Goal: Task Accomplishment & Management: Manage account settings

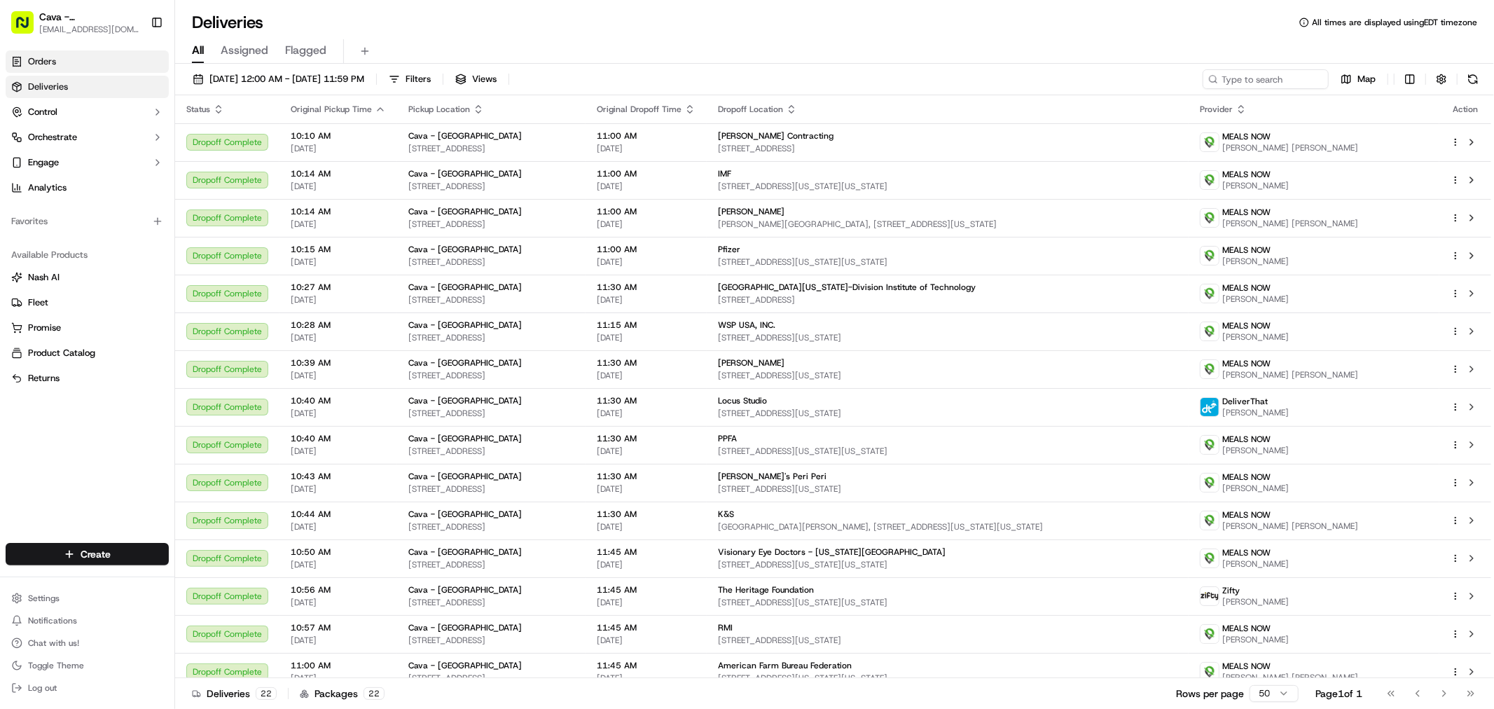
click at [93, 61] on link "Orders" at bounding box center [87, 61] width 163 height 22
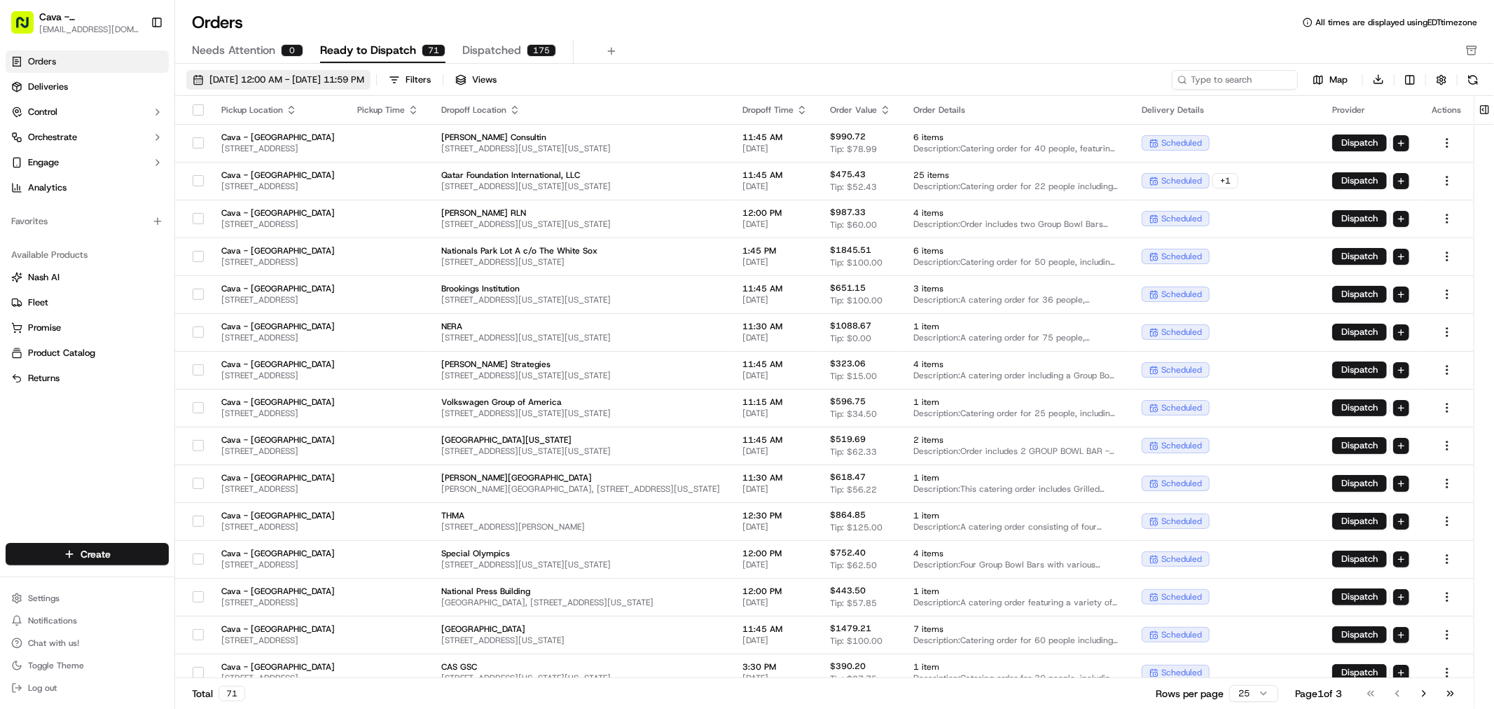
click at [309, 76] on span "[DATE] 12:00 AM - [DATE] 11:59 PM" at bounding box center [286, 80] width 155 height 13
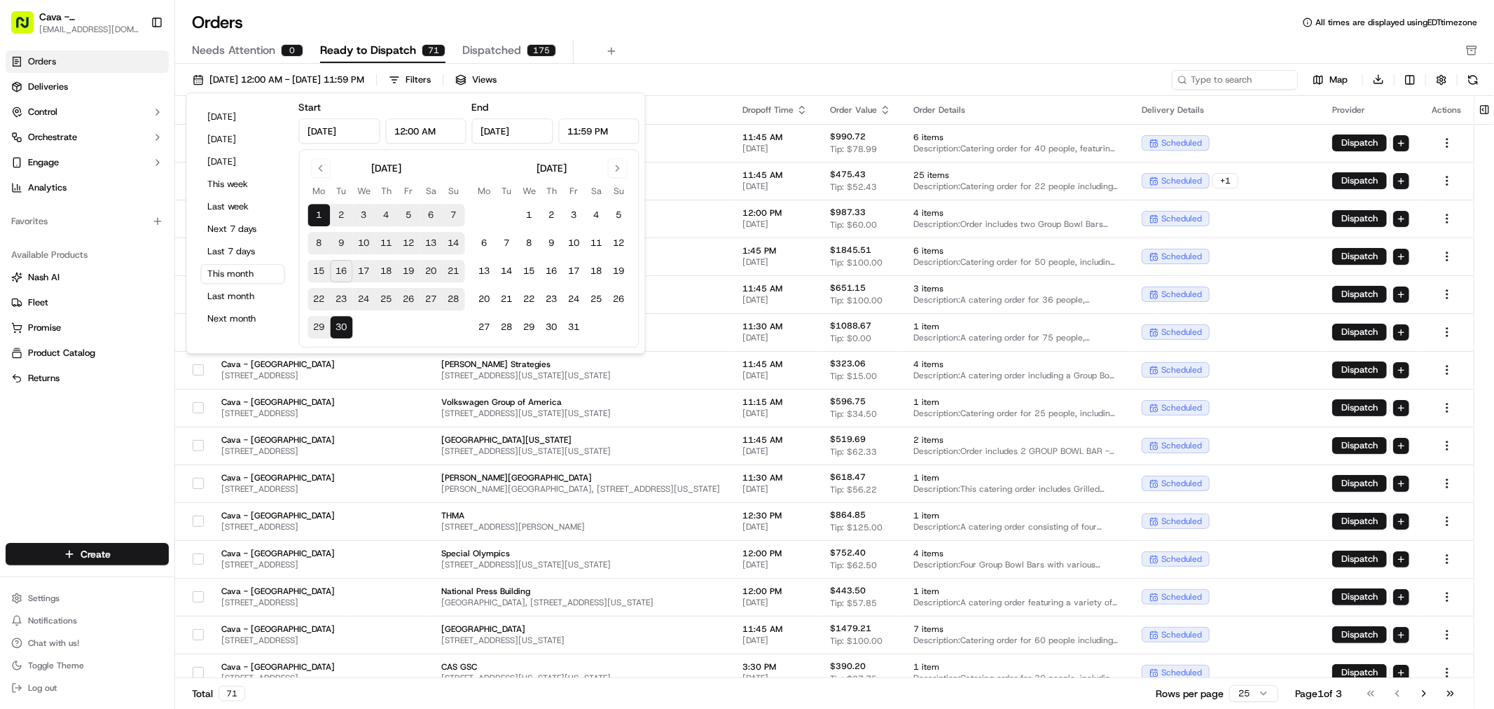
click at [366, 269] on button "17" at bounding box center [364, 271] width 22 height 22
type input "[DATE]"
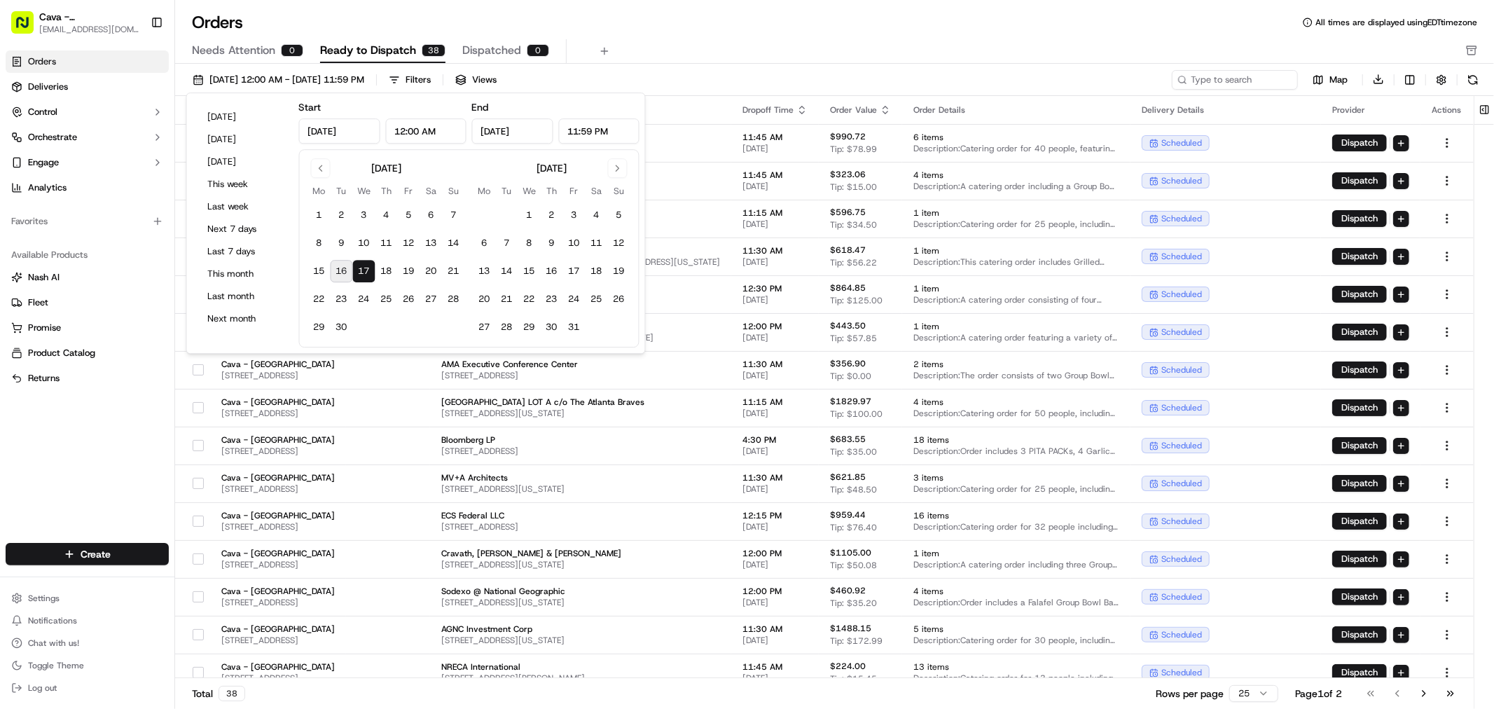
click at [124, 479] on div "Orders Deliveries Control Orchestrate Engage Analytics Favorites Available Prod…" at bounding box center [87, 288] width 174 height 487
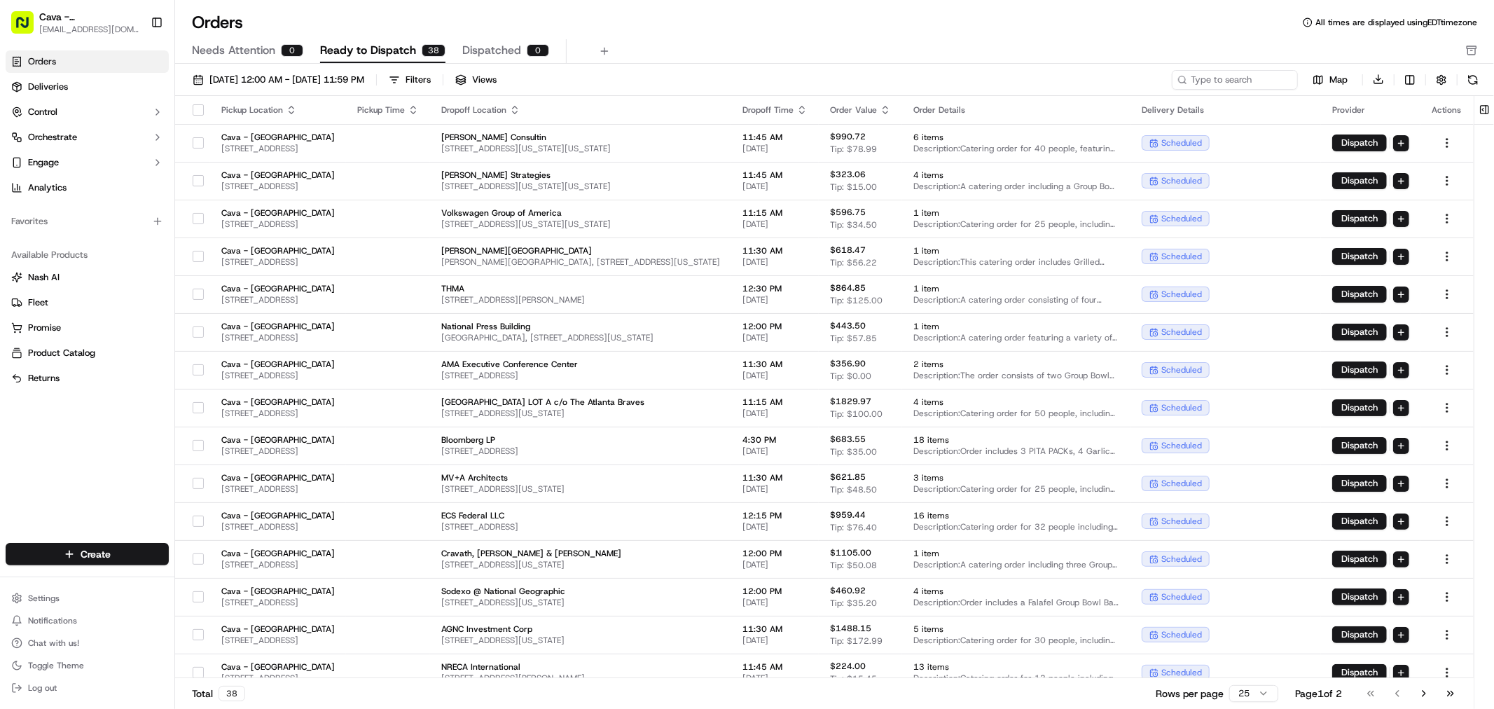
click at [819, 102] on th "Dropoff Time" at bounding box center [775, 110] width 88 height 28
click at [808, 114] on div "Dropoff Time" at bounding box center [775, 109] width 65 height 11
click at [808, 113] on icon "button" at bounding box center [802, 109] width 11 height 11
click at [919, 132] on button "Dropoff Start Time (Earliest)" at bounding box center [958, 127] width 130 height 17
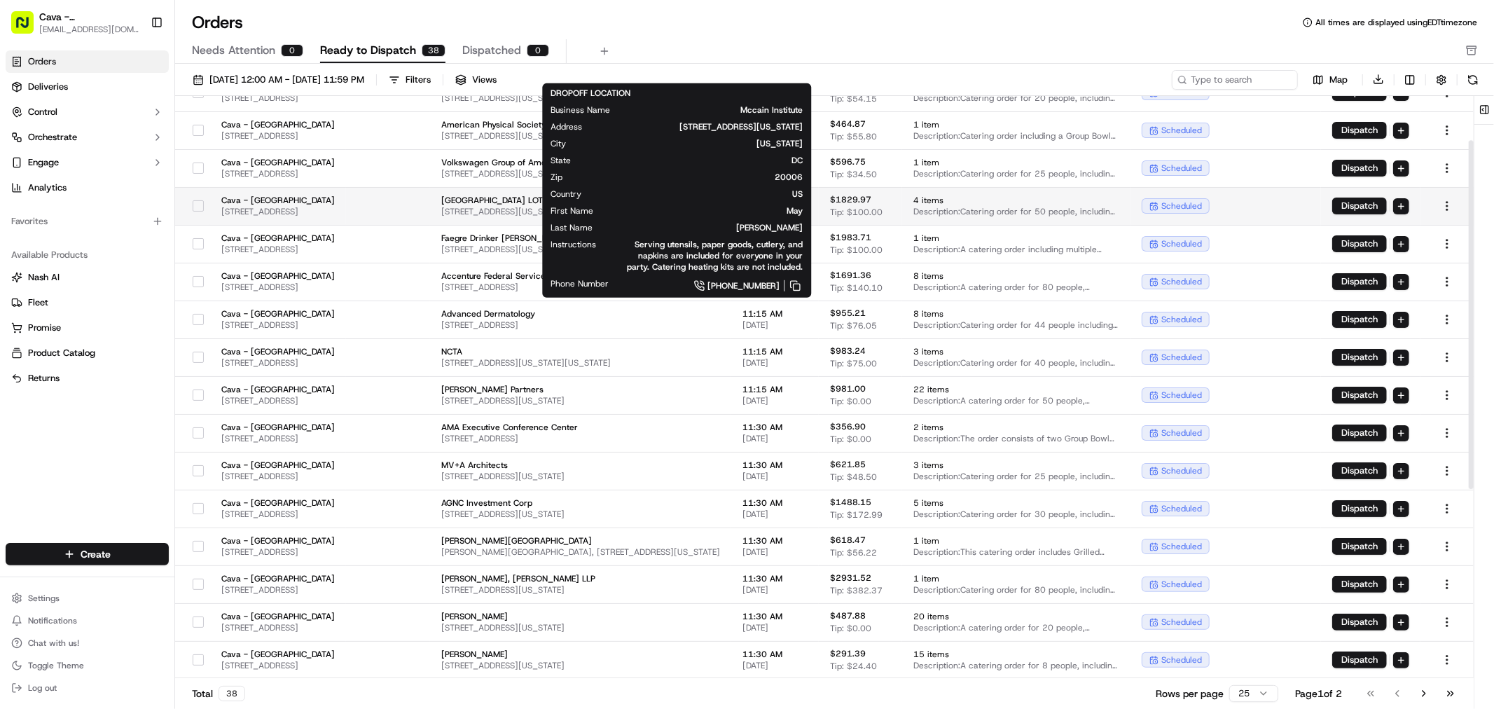
scroll to position [78, 0]
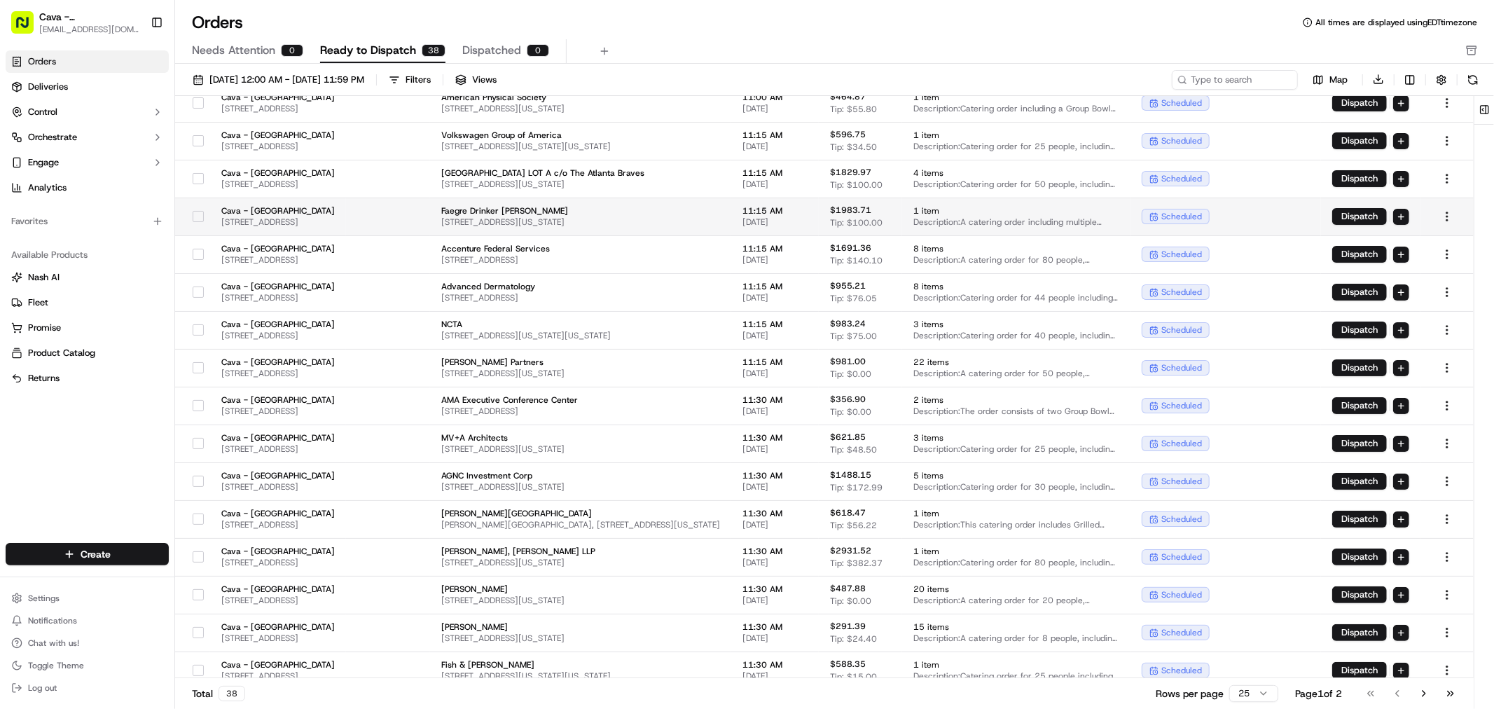
click at [193, 217] on button "button" at bounding box center [198, 216] width 11 height 11
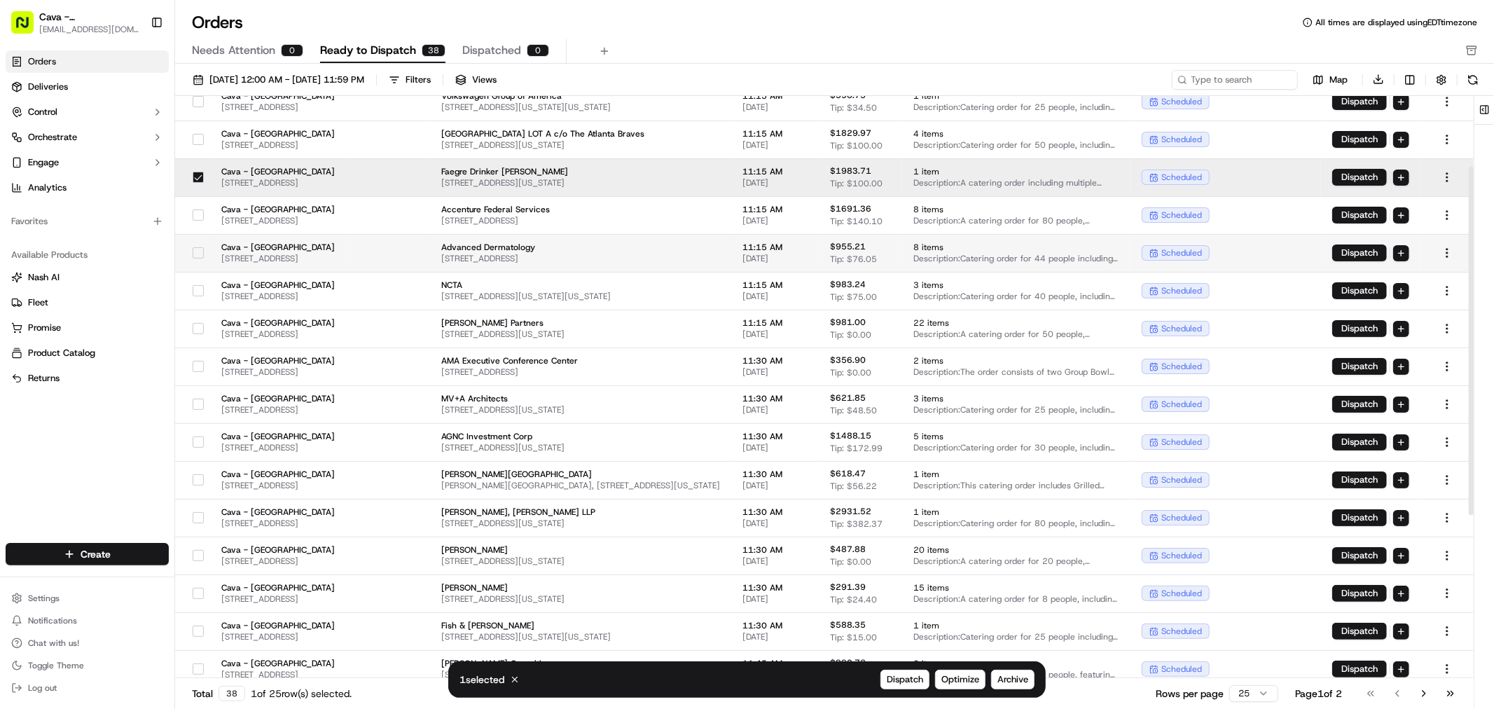
scroll to position [156, 0]
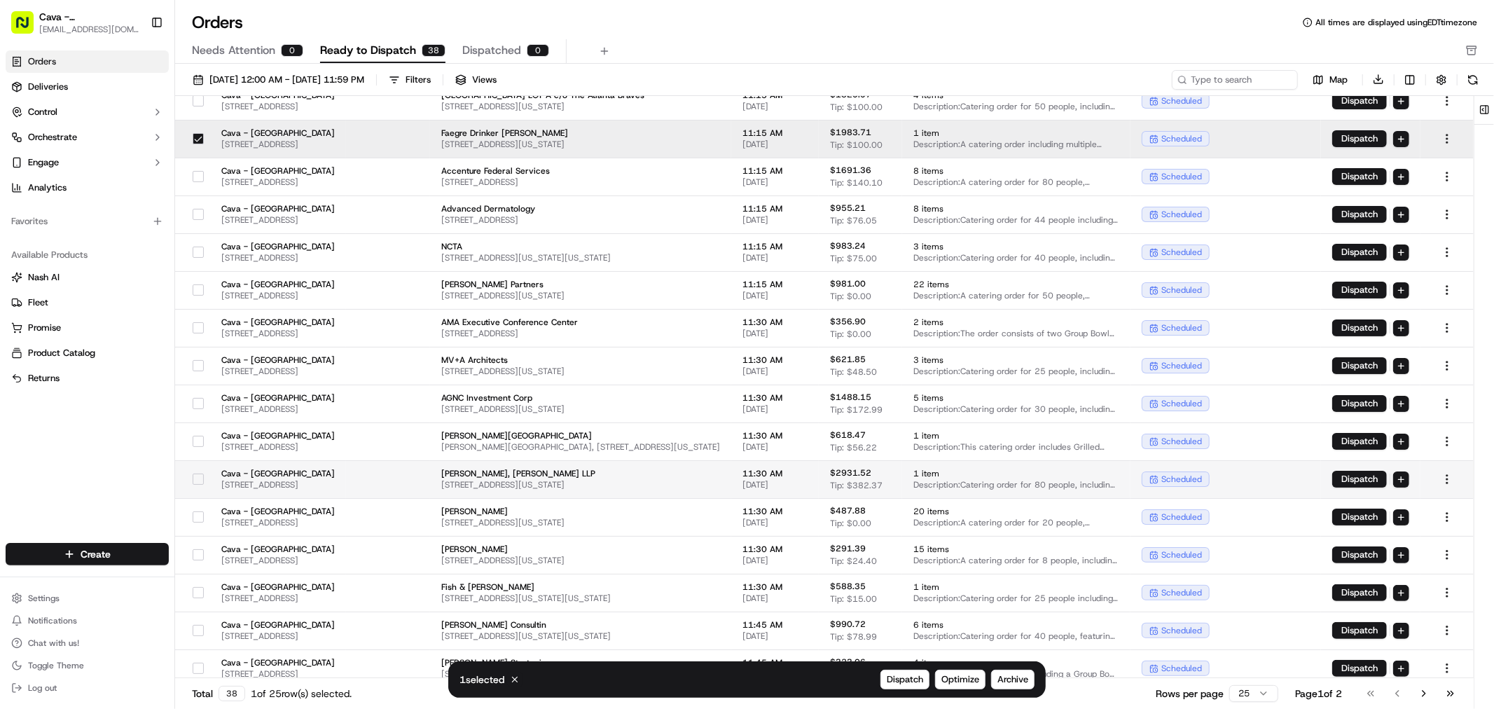
click at [193, 479] on button "button" at bounding box center [198, 479] width 11 height 11
click at [1017, 682] on span "Archive" at bounding box center [1013, 679] width 31 height 13
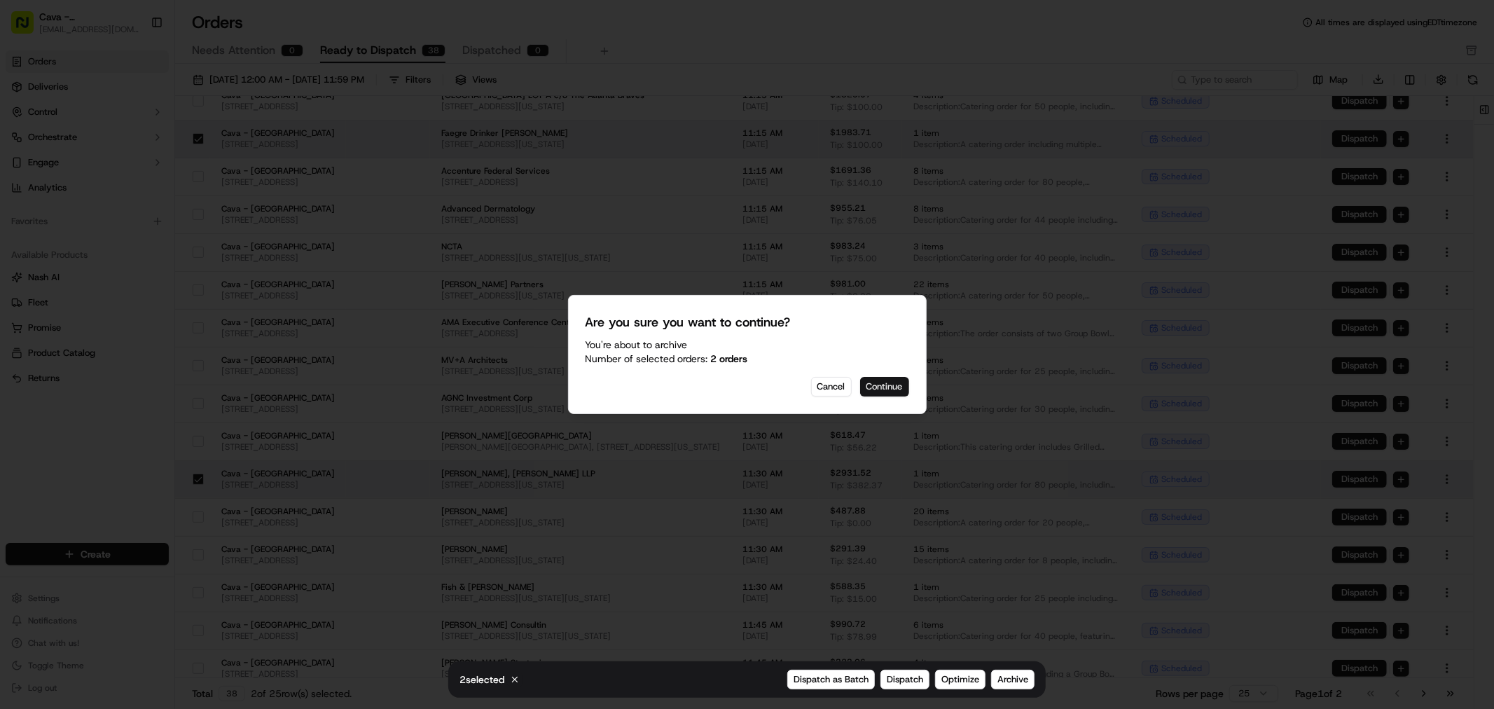
click at [883, 380] on button "Continue" at bounding box center [884, 387] width 49 height 20
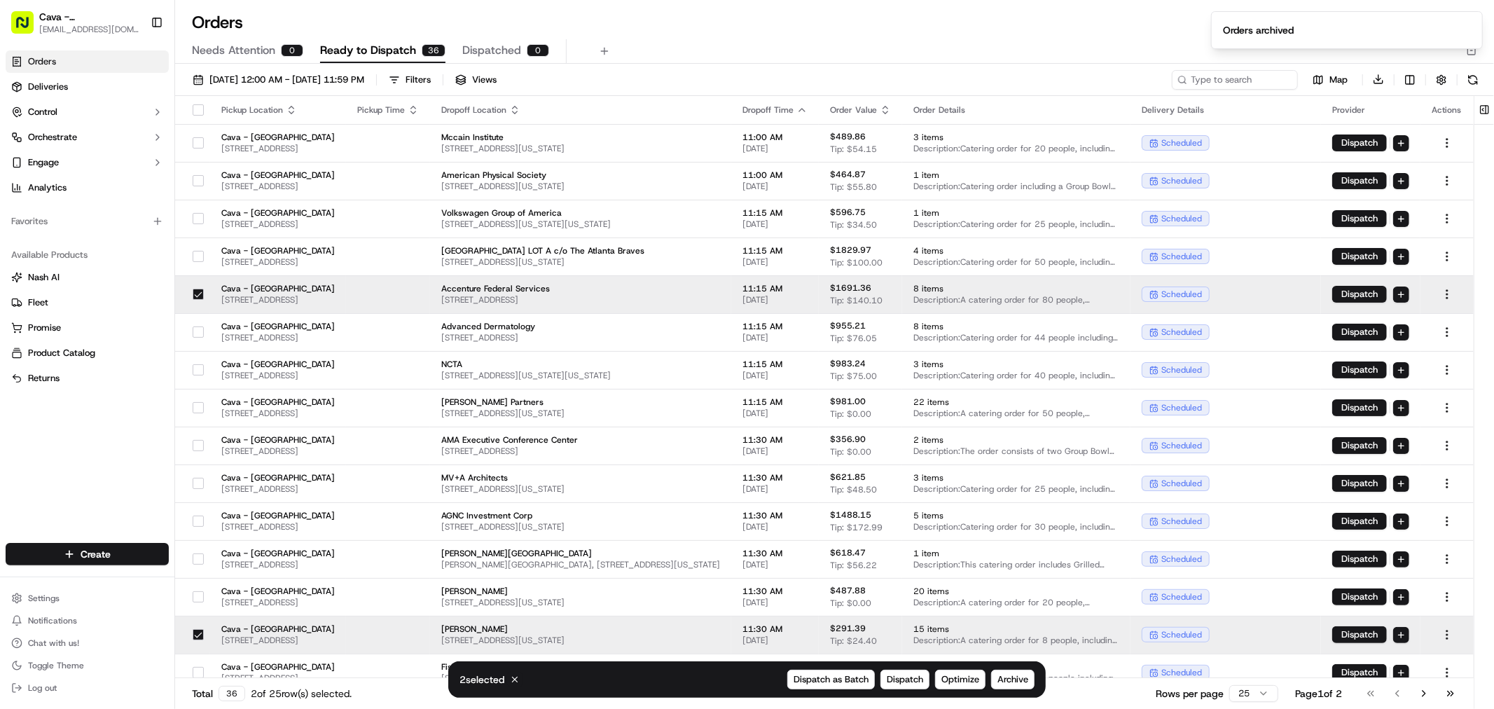
click at [188, 288] on div at bounding box center [198, 294] width 24 height 22
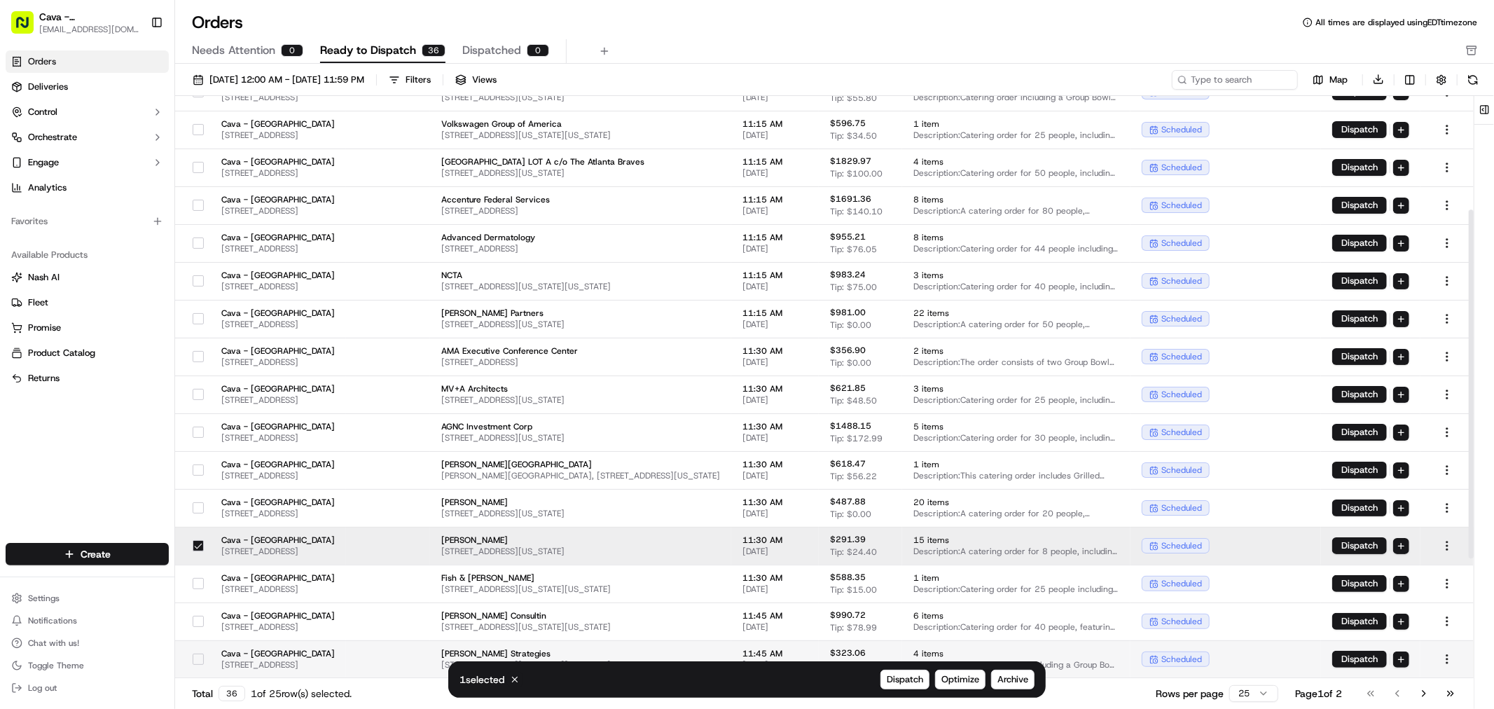
scroll to position [233, 0]
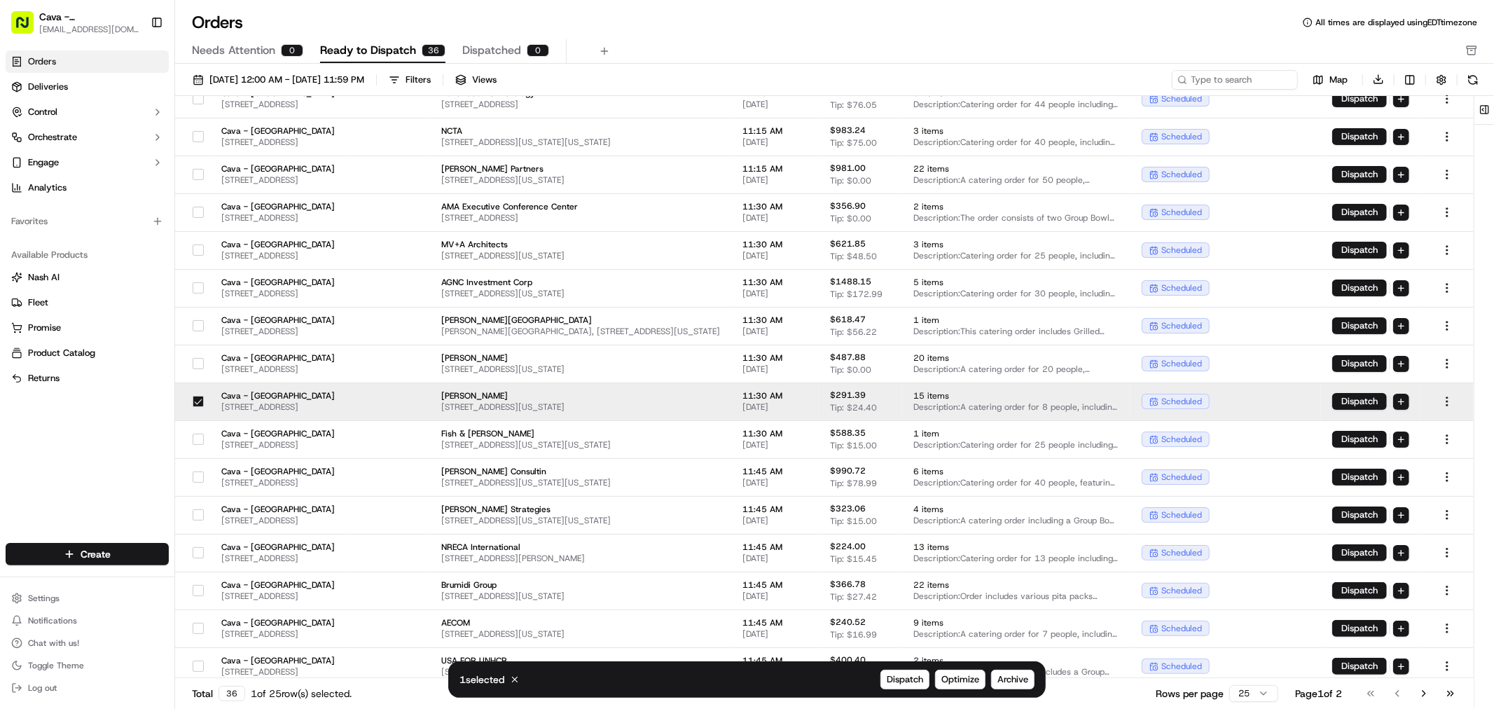
click at [210, 398] on td "Cava - [GEOGRAPHIC_DATA] [STREET_ADDRESS]" at bounding box center [278, 402] width 136 height 38
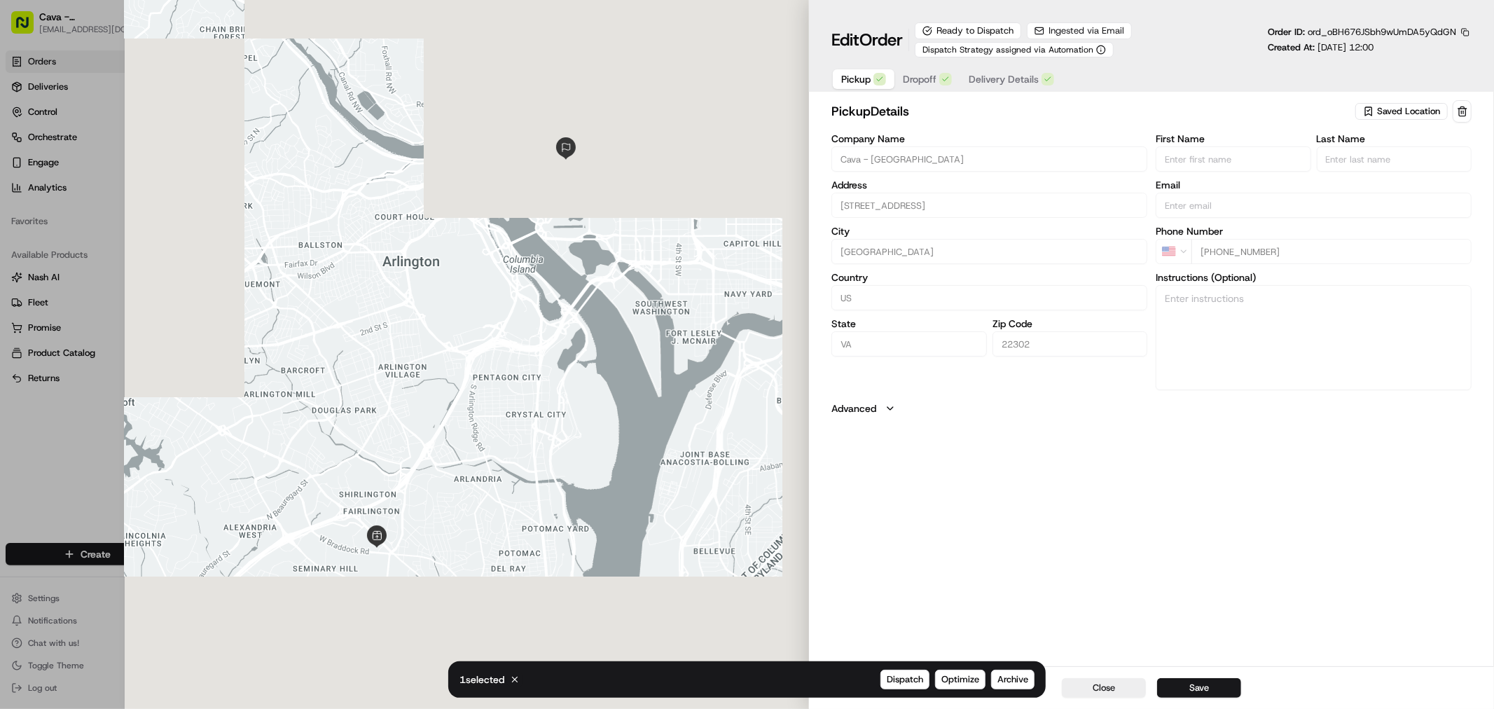
click at [76, 377] on div at bounding box center [747, 354] width 1494 height 709
type input "+1"
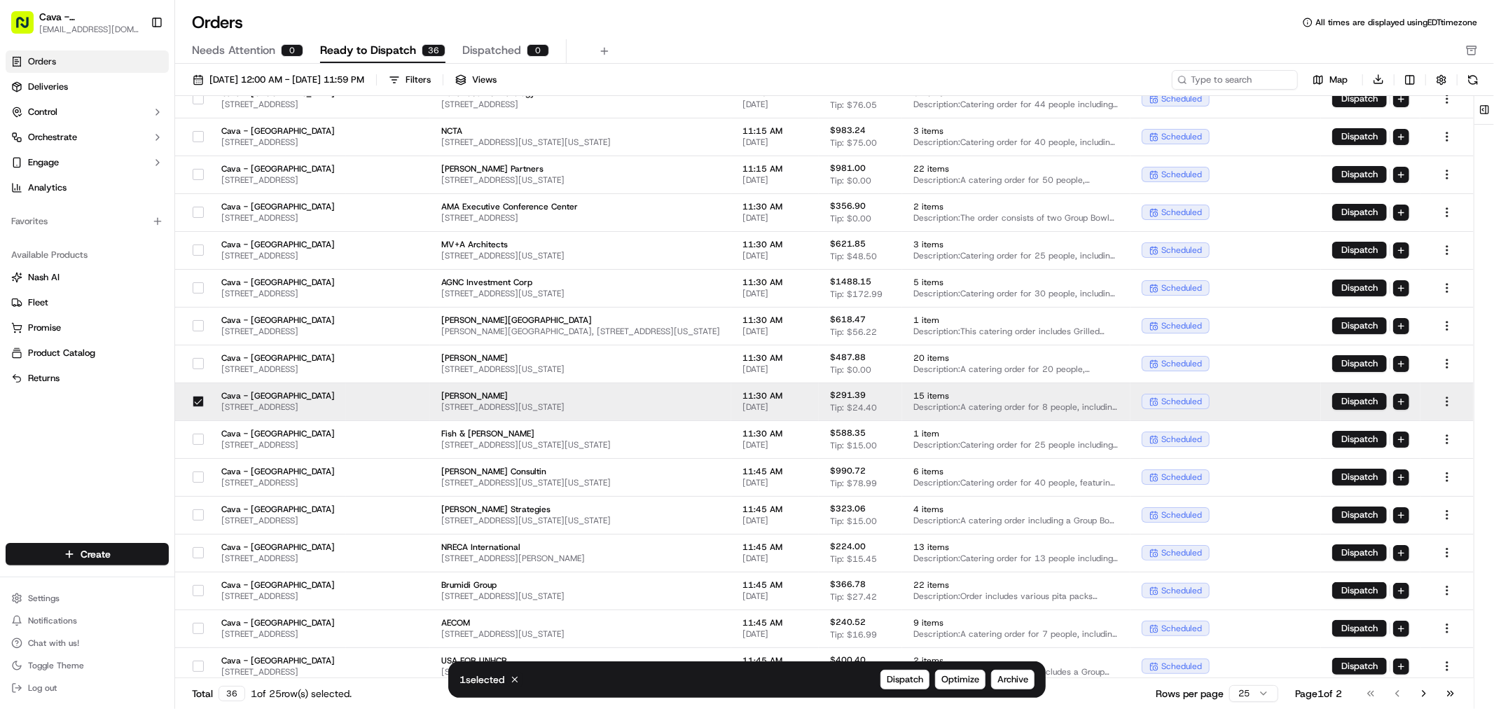
click at [193, 398] on button "button" at bounding box center [198, 401] width 11 height 11
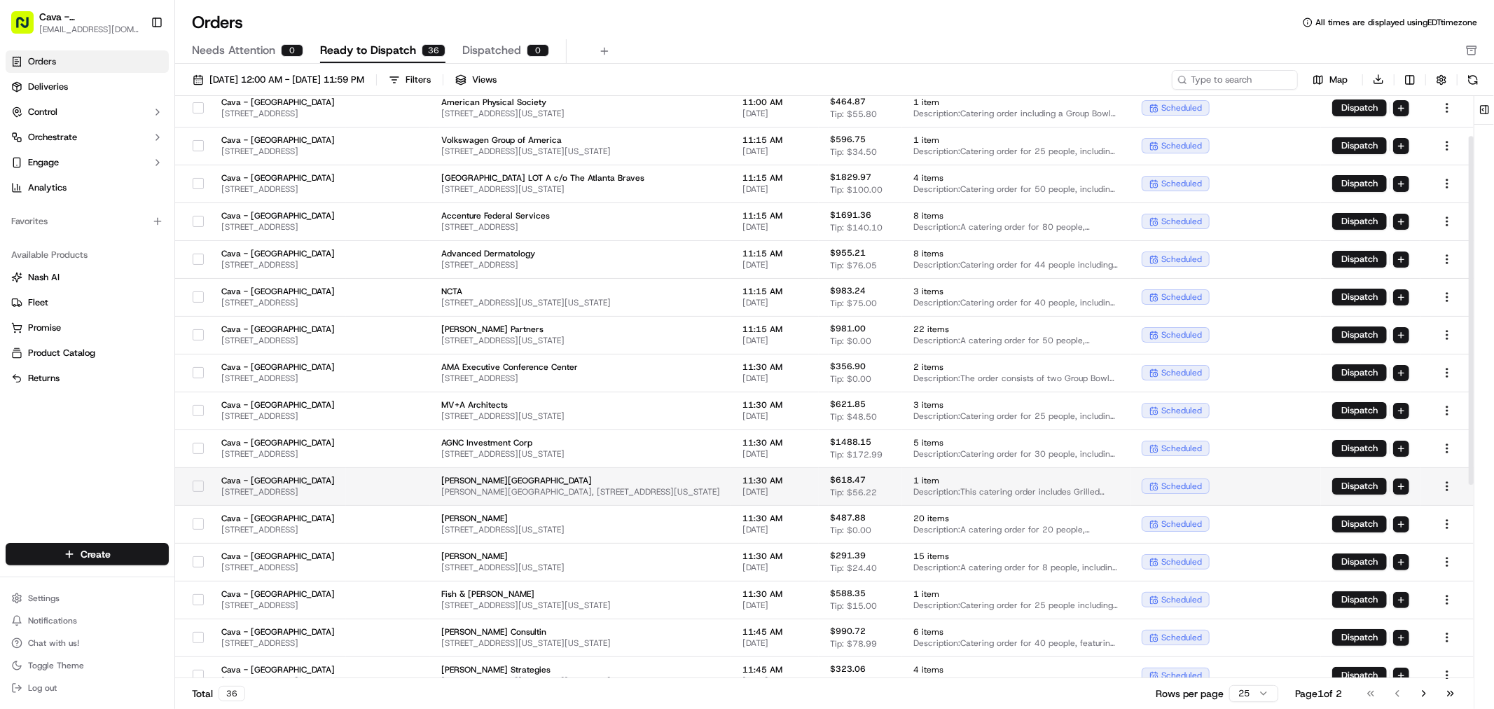
scroll to position [0, 0]
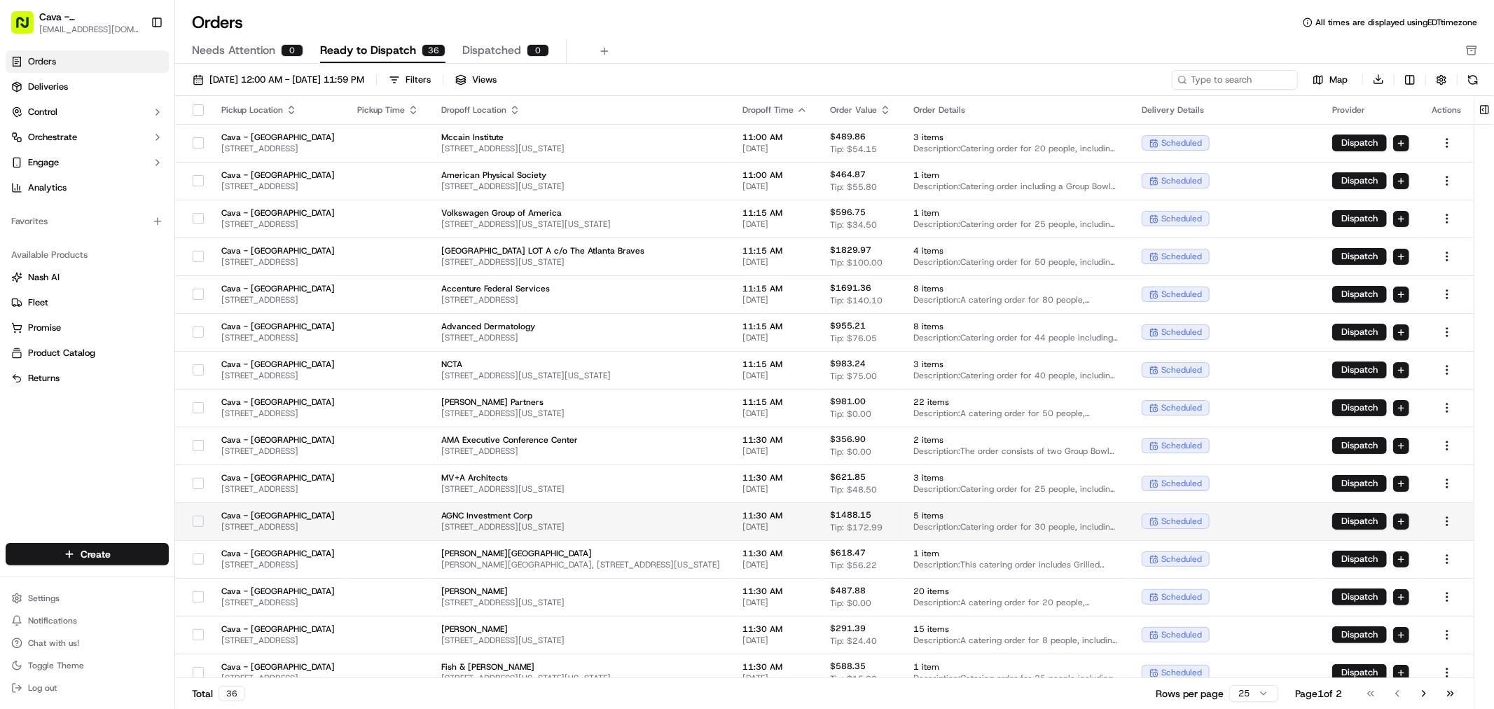
click at [193, 525] on button "button" at bounding box center [198, 521] width 11 height 11
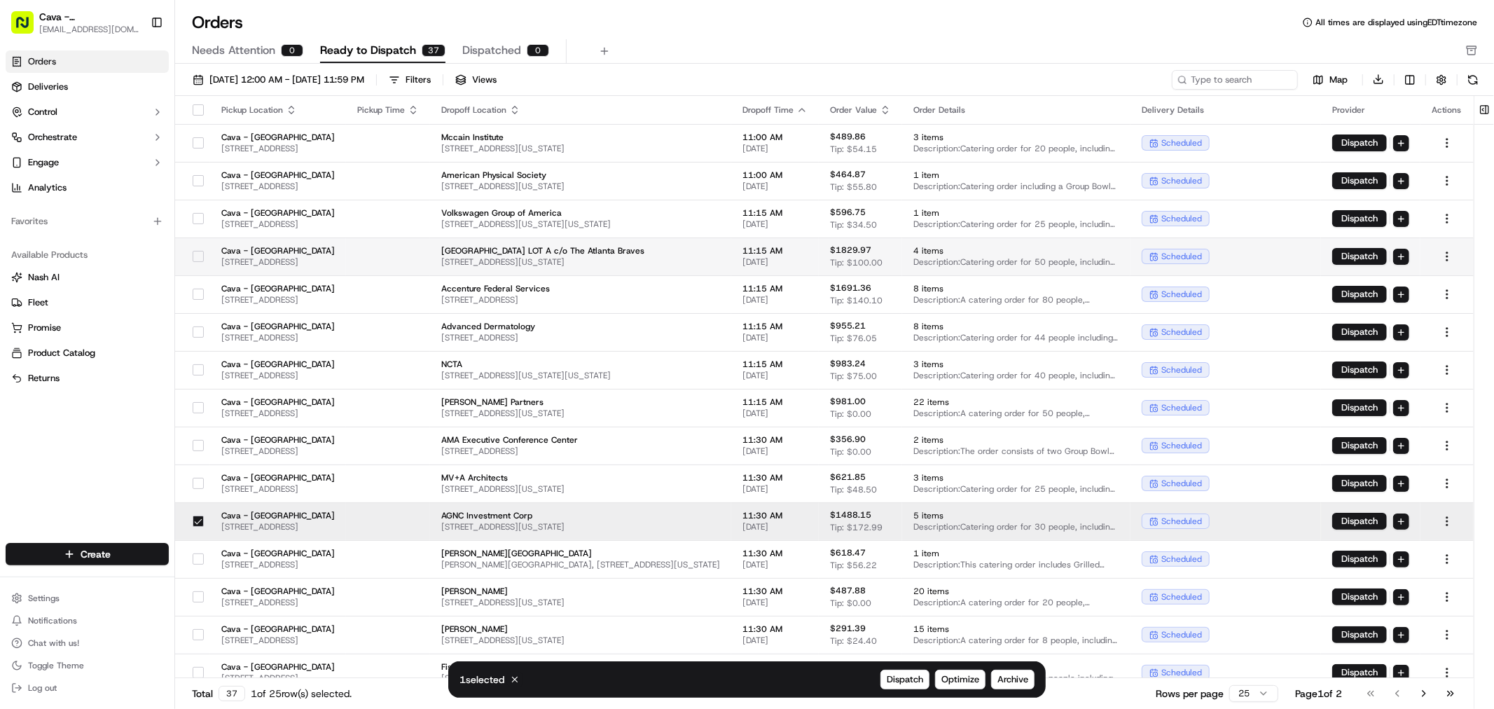
click at [193, 261] on button "button" at bounding box center [198, 256] width 11 height 11
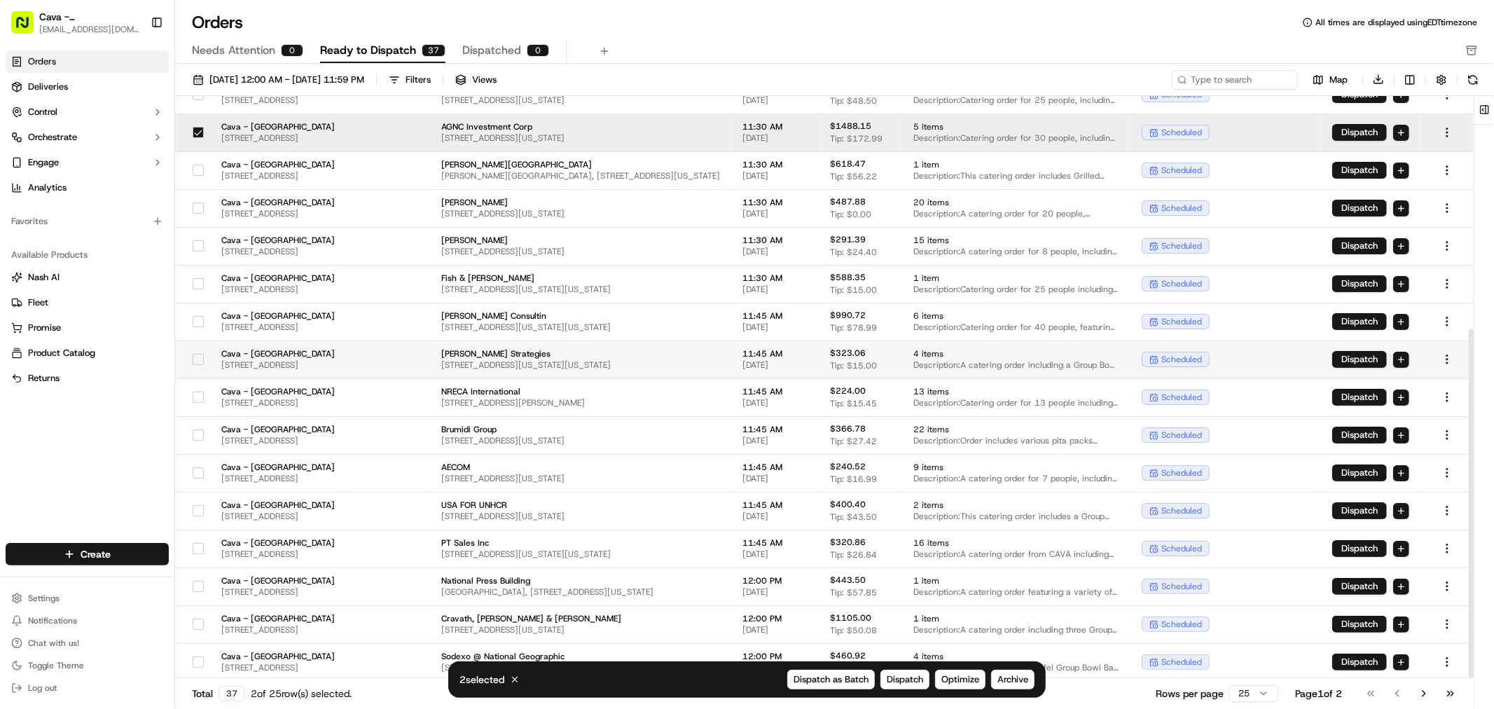
scroll to position [390, 0]
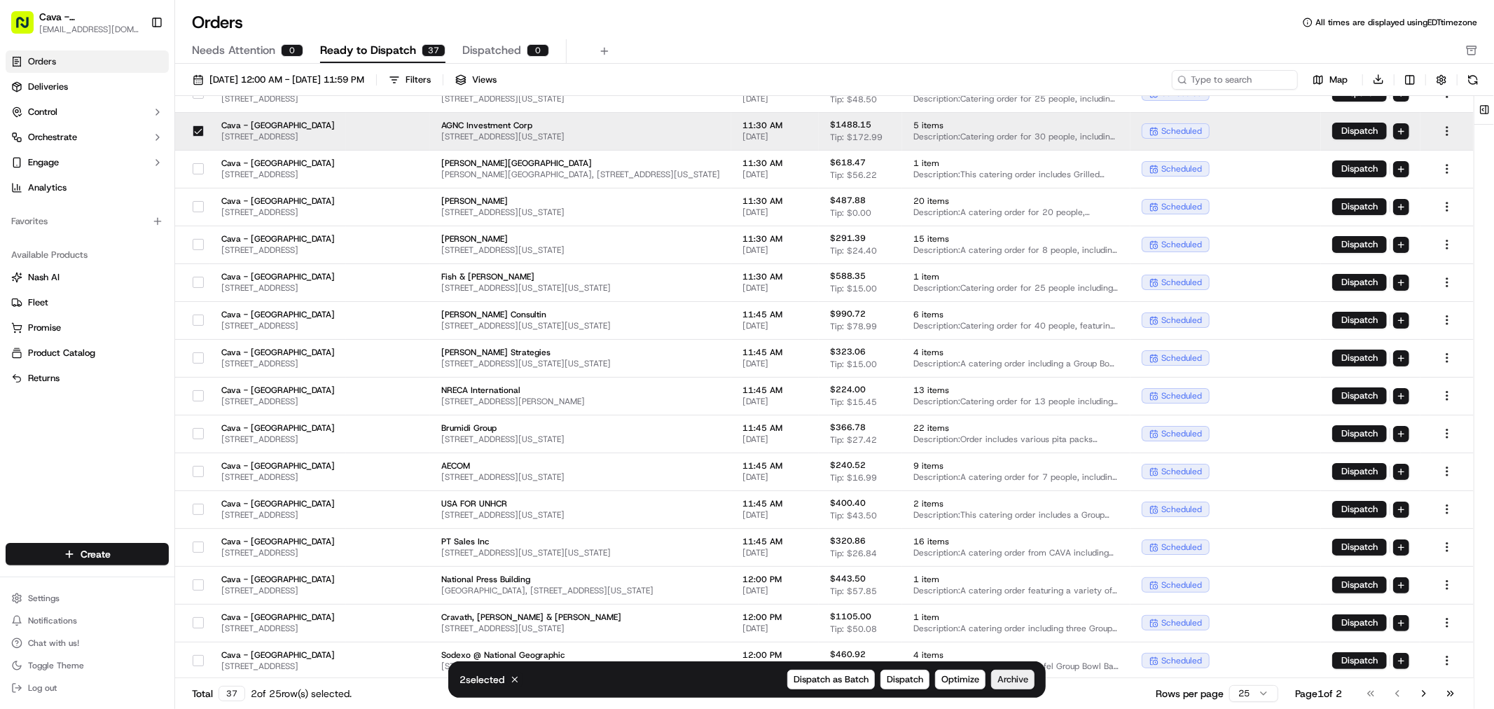
click at [1007, 687] on button "Archive" at bounding box center [1012, 680] width 43 height 20
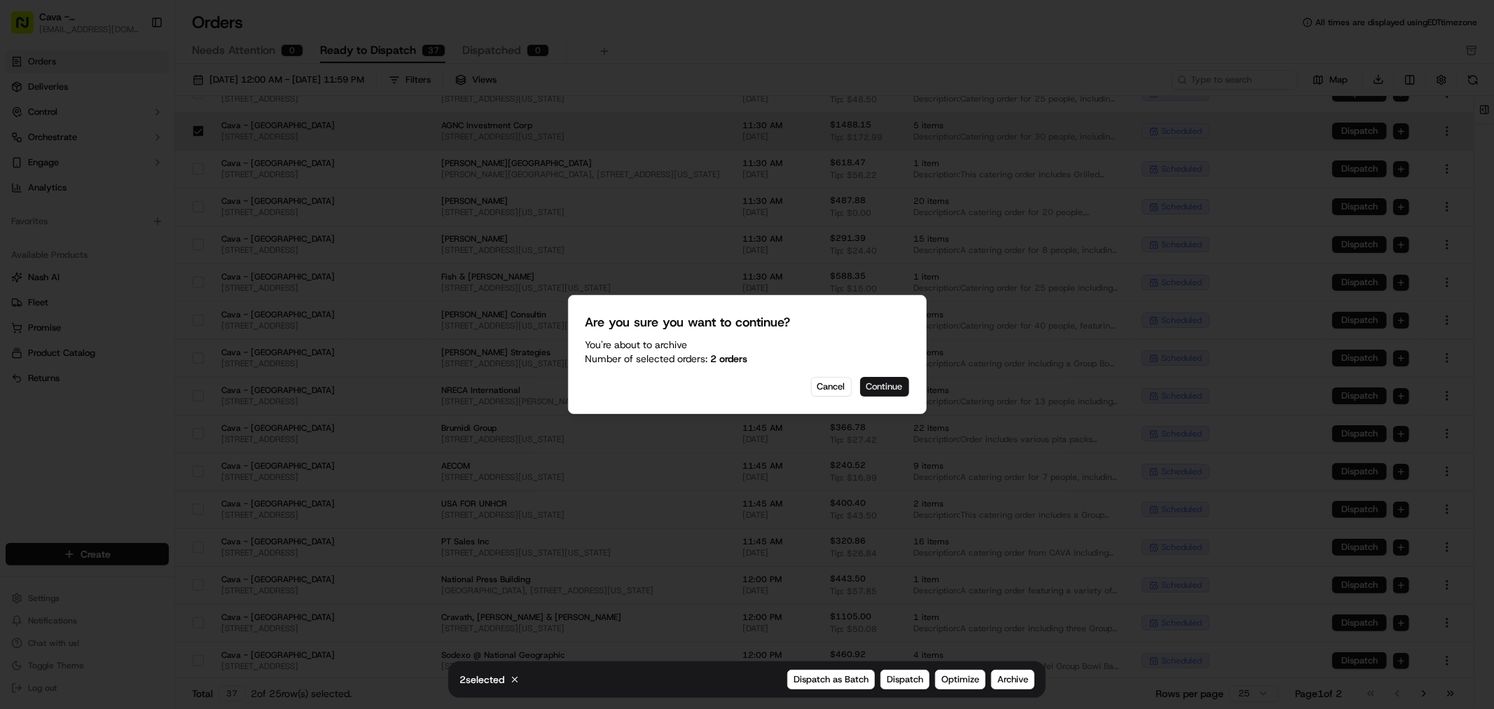
click at [904, 384] on button "Continue" at bounding box center [884, 387] width 49 height 20
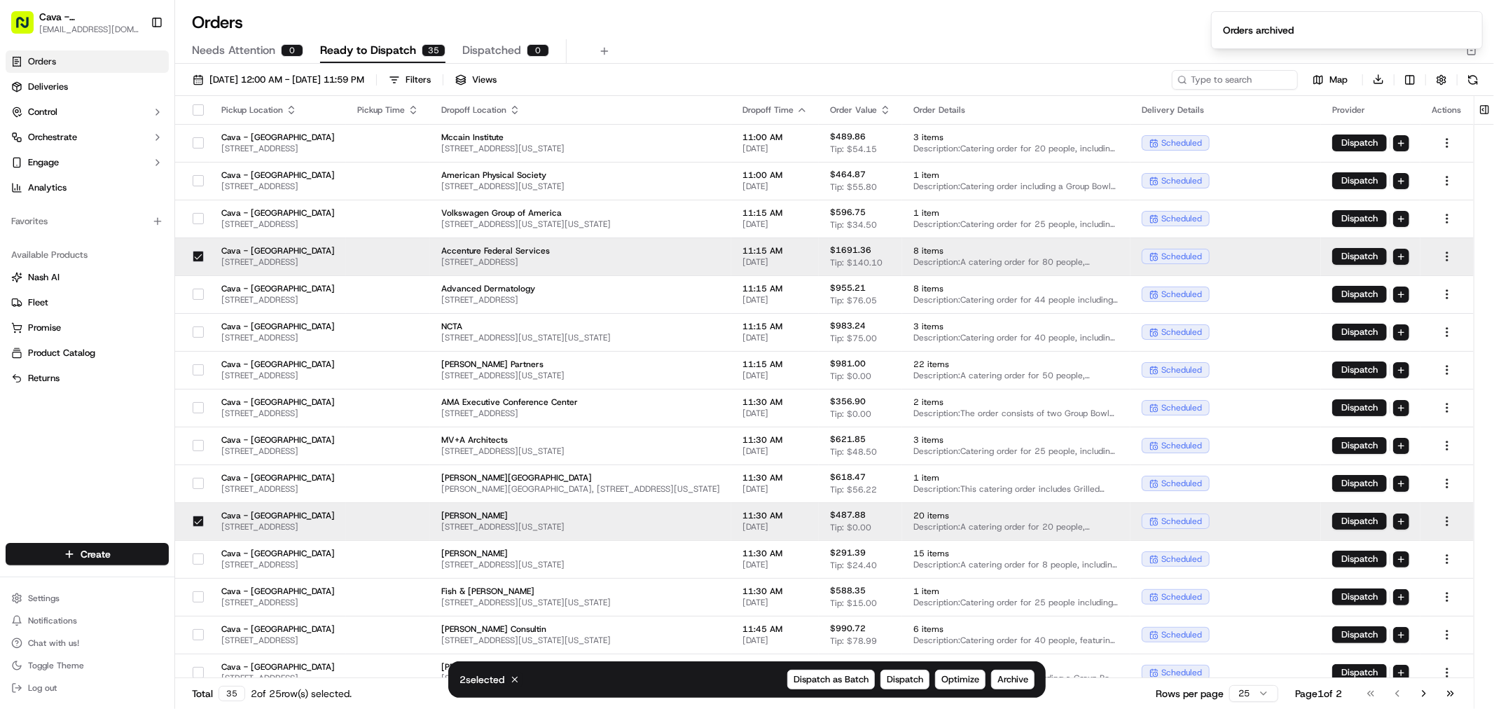
click at [193, 254] on button "button" at bounding box center [198, 256] width 11 height 11
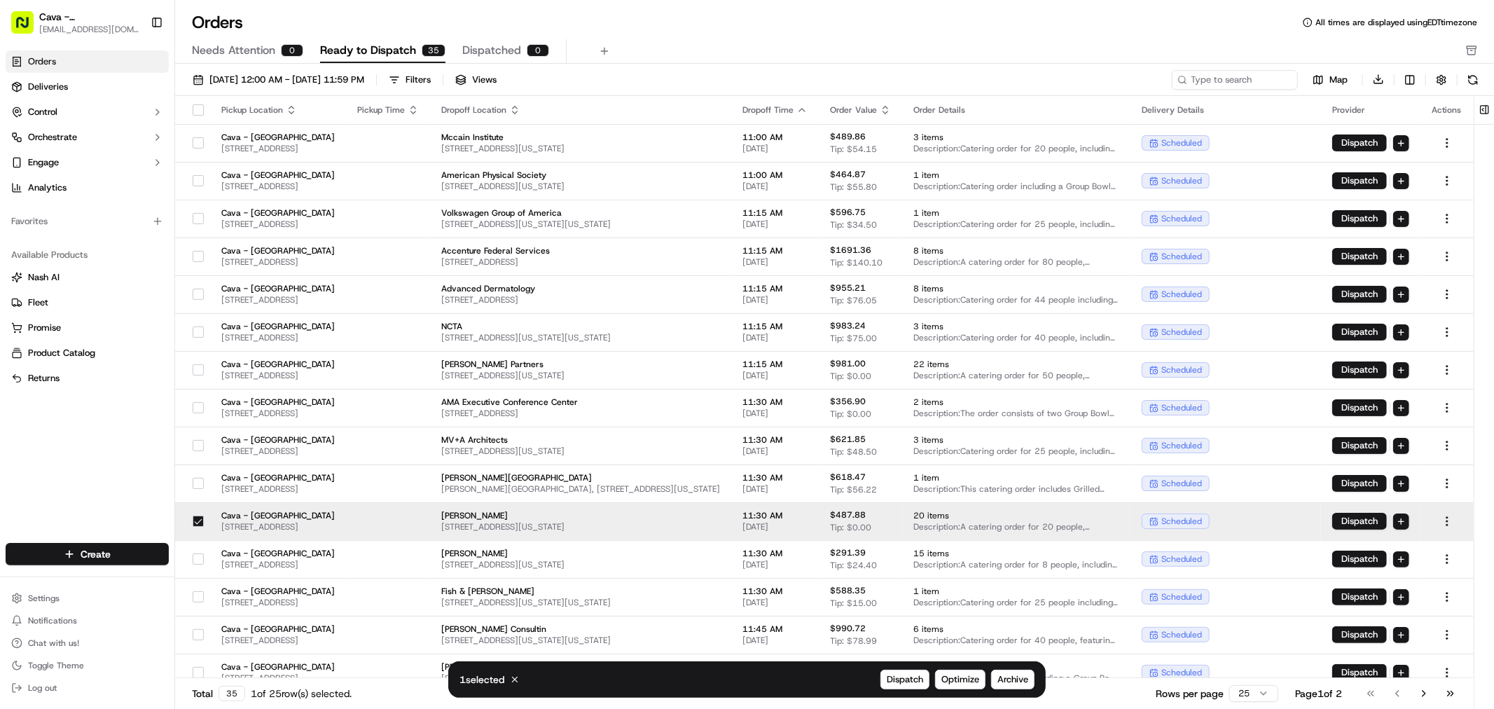
click at [193, 521] on button "button" at bounding box center [198, 521] width 11 height 11
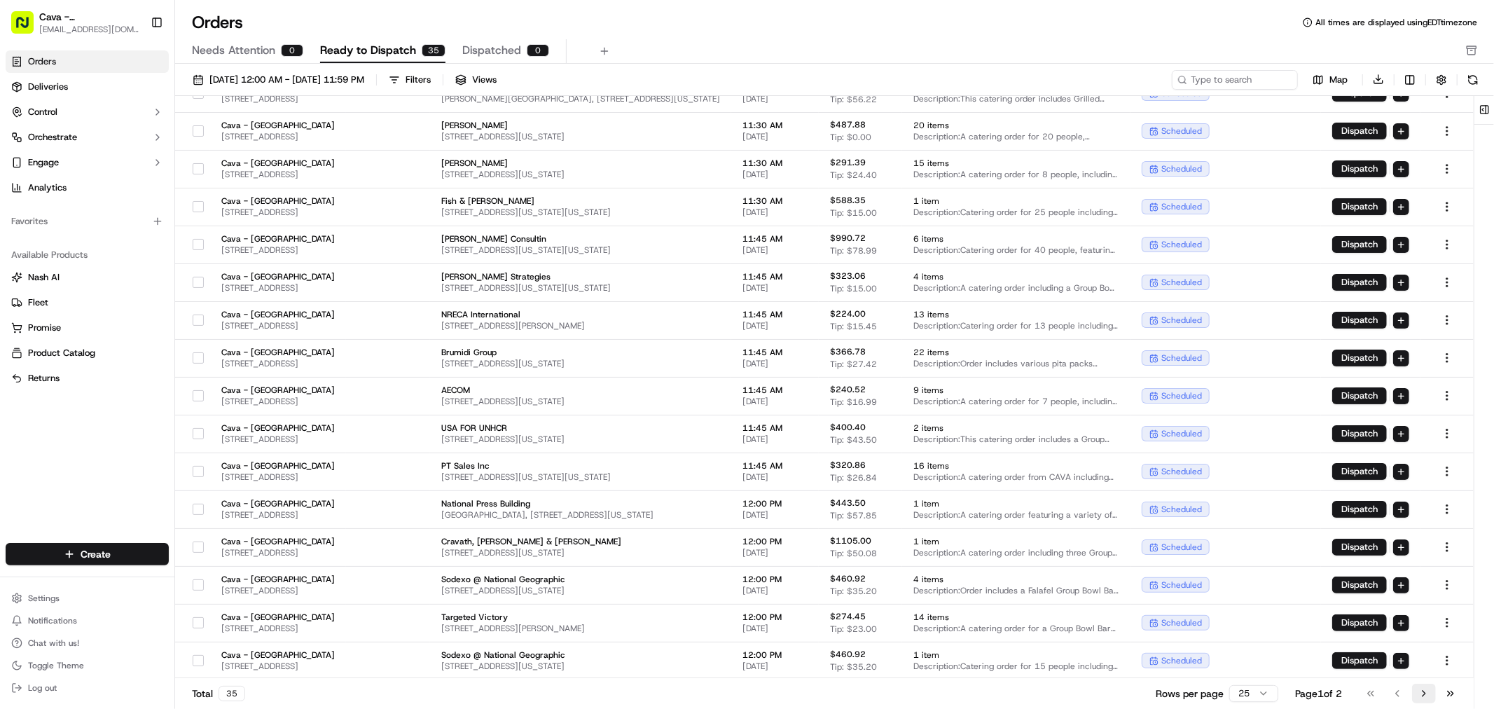
click at [1432, 699] on button "Go to next page" at bounding box center [1424, 694] width 24 height 20
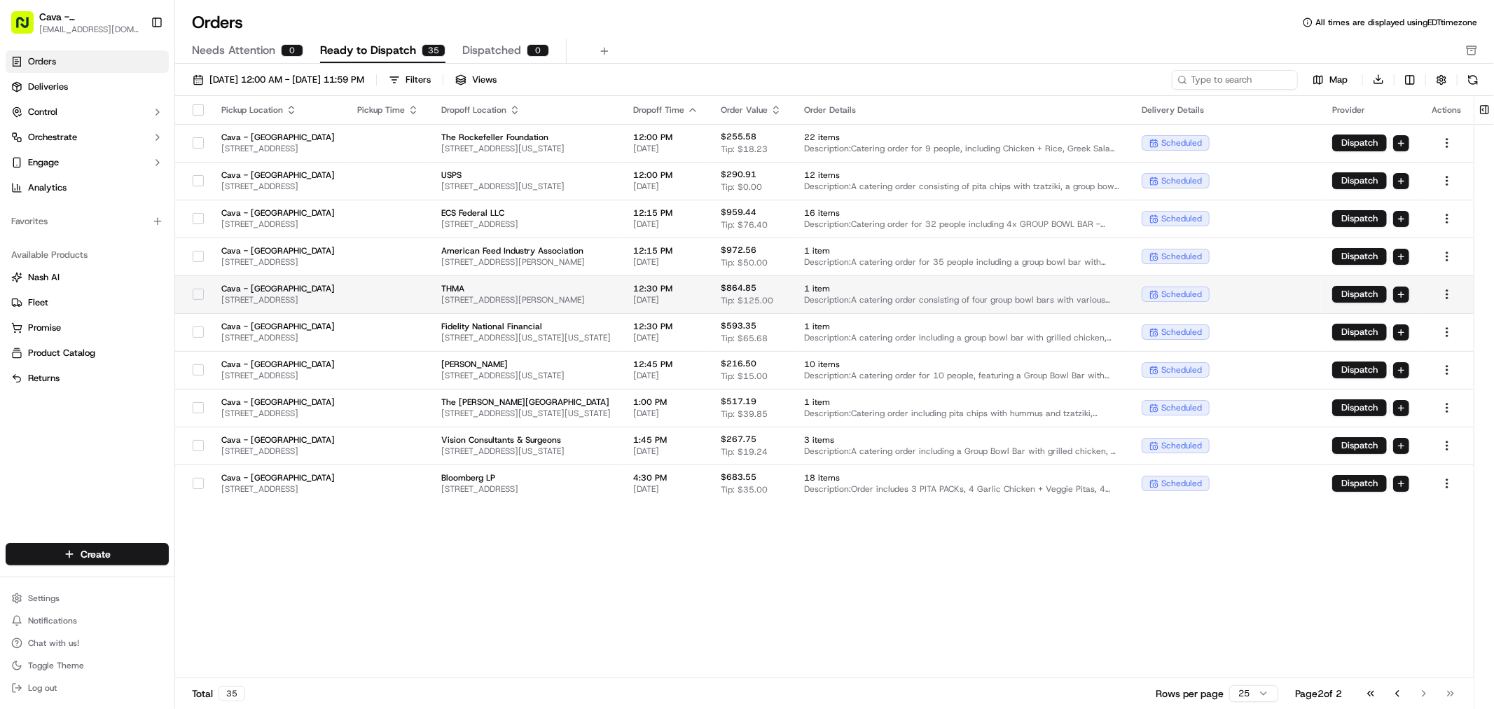
click at [196, 292] on button "button" at bounding box center [198, 294] width 11 height 11
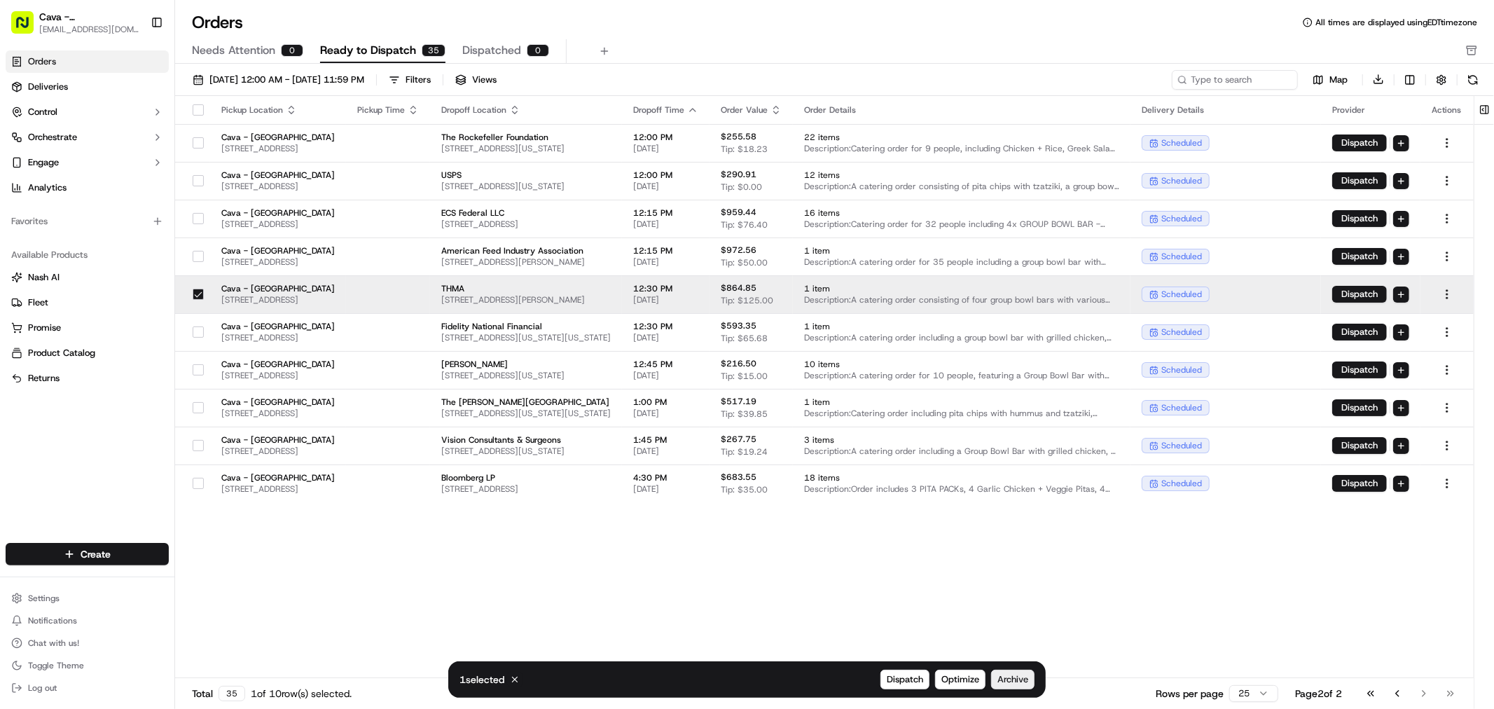
click at [1010, 682] on span "Archive" at bounding box center [1013, 679] width 31 height 13
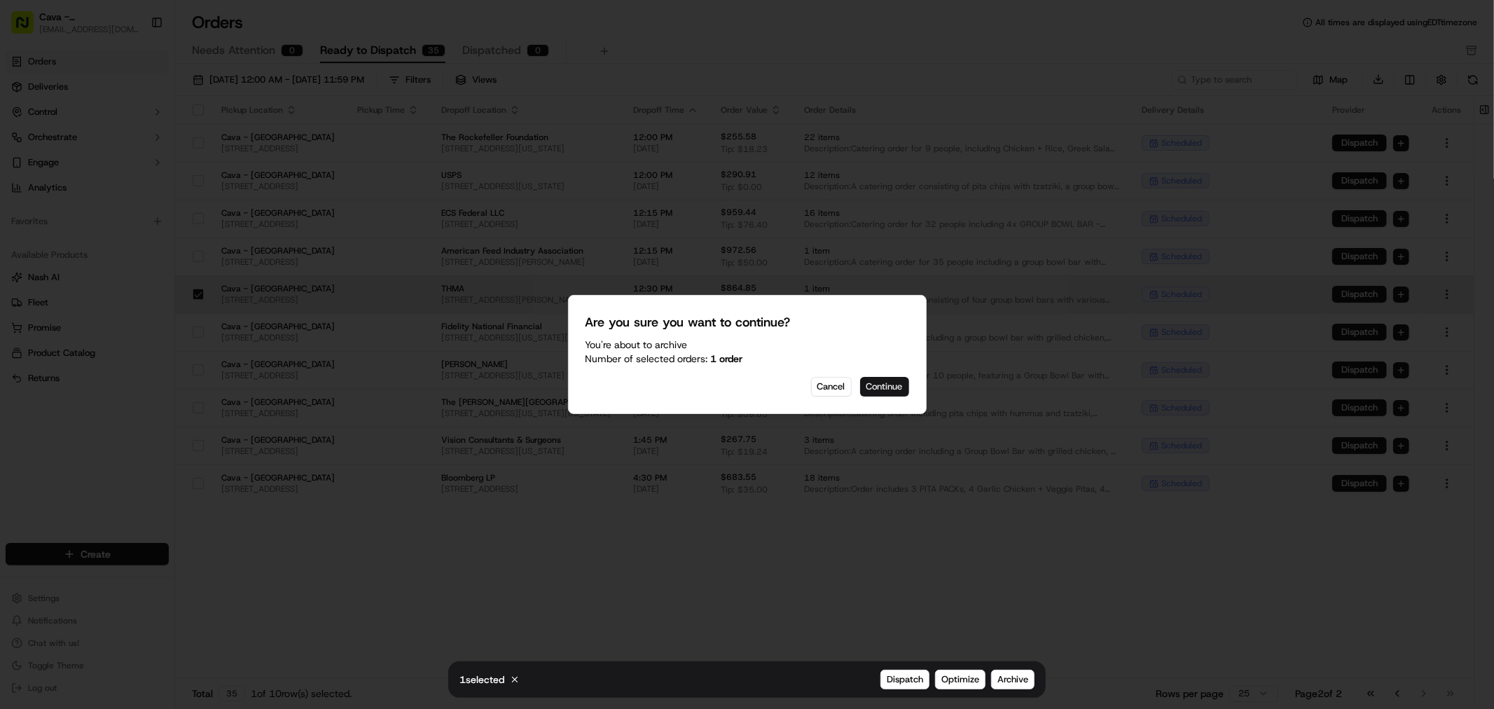
click at [874, 387] on button "Continue" at bounding box center [884, 387] width 49 height 20
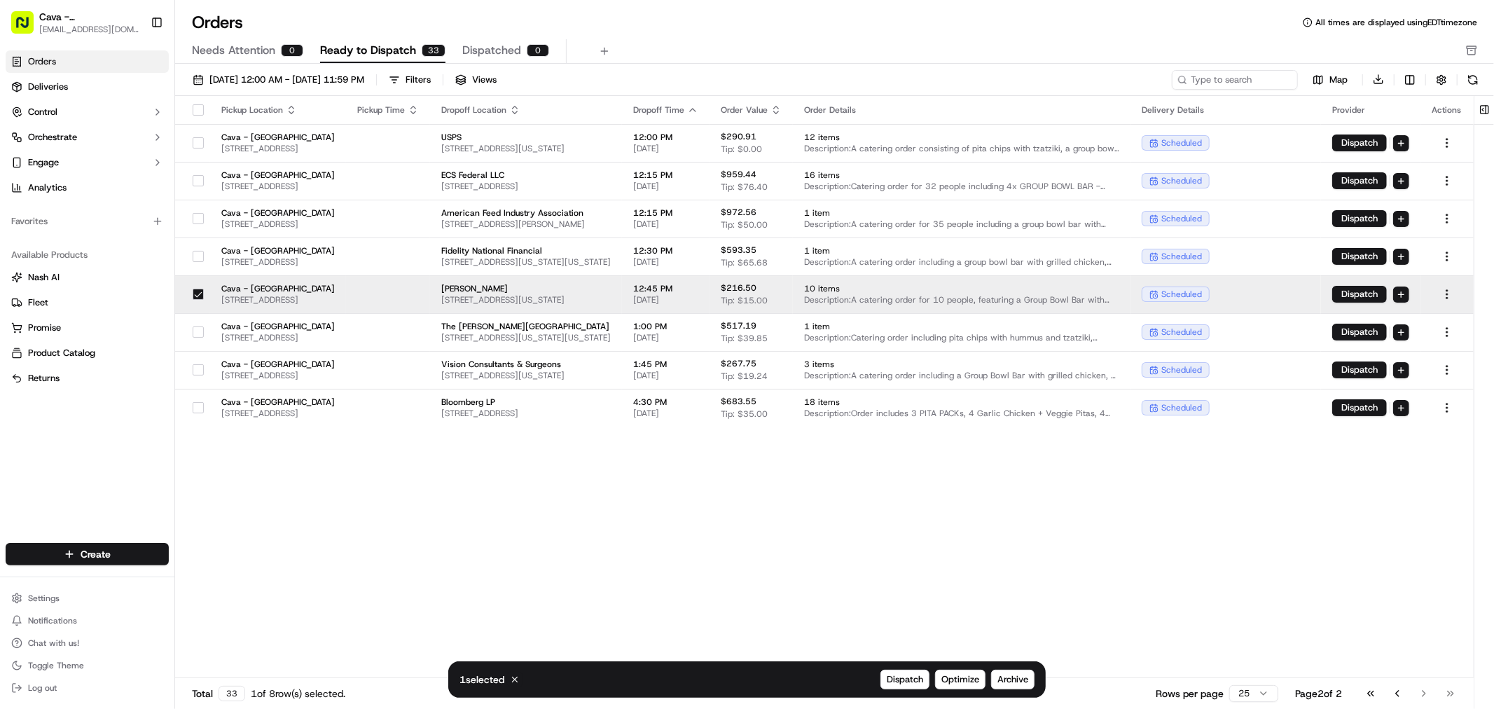
click at [198, 291] on button "button" at bounding box center [198, 294] width 11 height 11
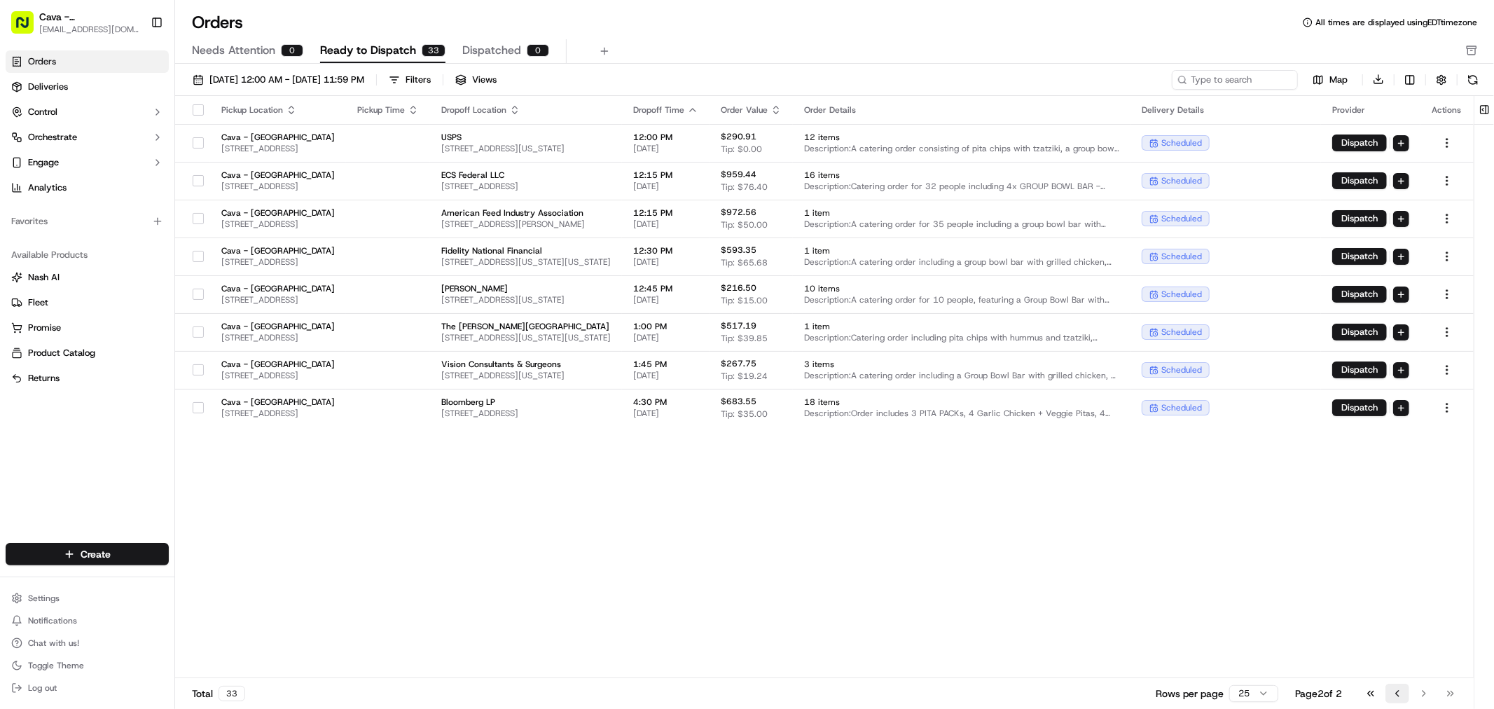
click at [1395, 696] on button "Go to previous page" at bounding box center [1398, 694] width 24 height 20
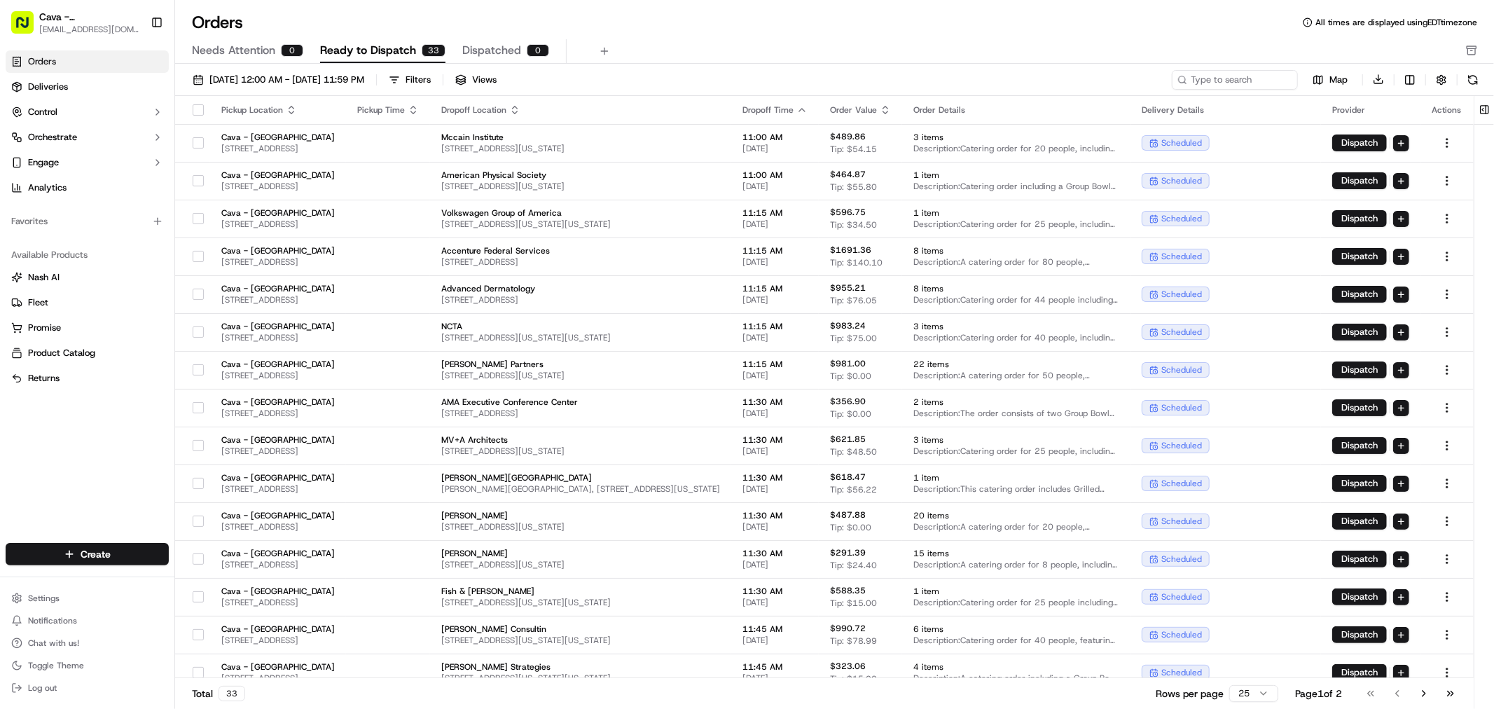
click at [377, 42] on span "Ready to Dispatch" at bounding box center [368, 50] width 96 height 17
click at [53, 65] on span "Orders" at bounding box center [42, 61] width 28 height 13
click at [275, 51] on button "Needs Attention 0" at bounding box center [247, 51] width 111 height 24
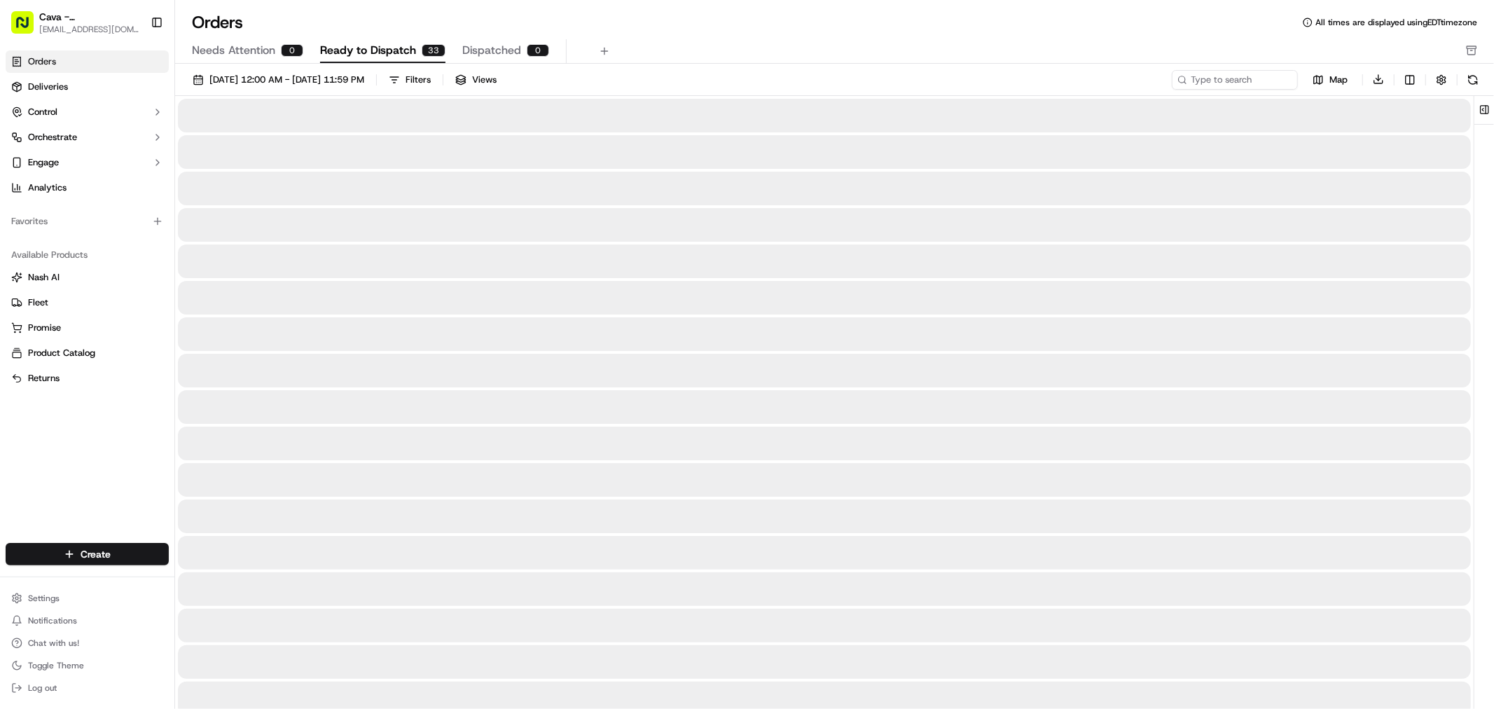
click at [364, 50] on span "Ready to Dispatch" at bounding box center [368, 50] width 96 height 17
